Goal: Obtain resource: Download file/media

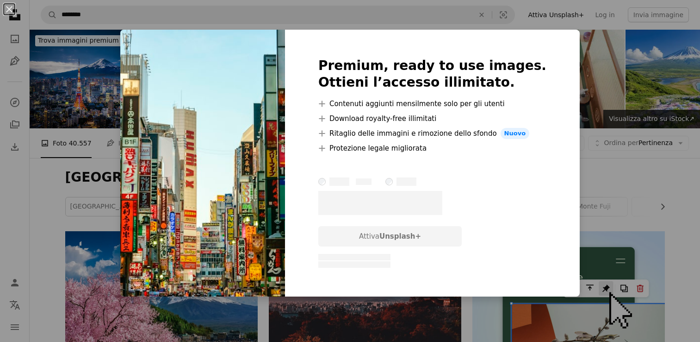
scroll to position [2222, 0]
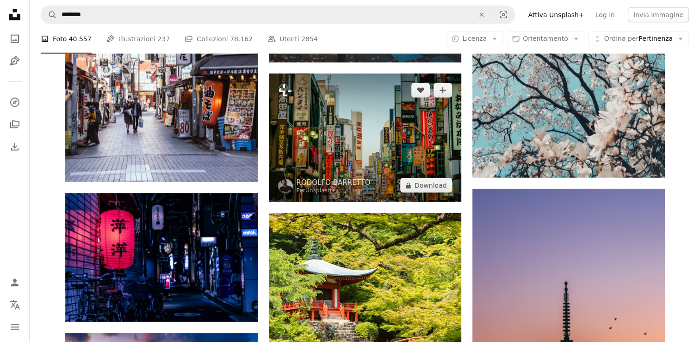
click at [342, 110] on img at bounding box center [365, 138] width 193 height 128
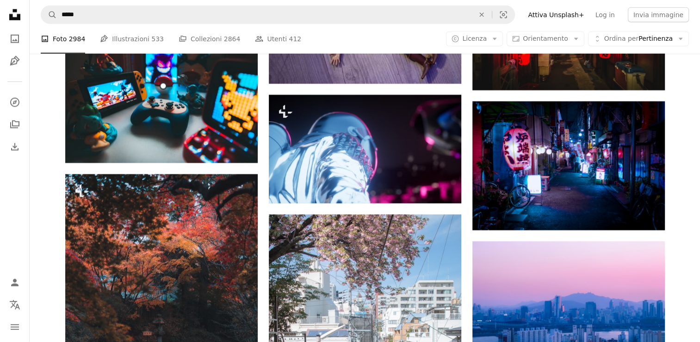
scroll to position [1970, 0]
